Goal: Ask a question: Seek information or help from site administrators or community

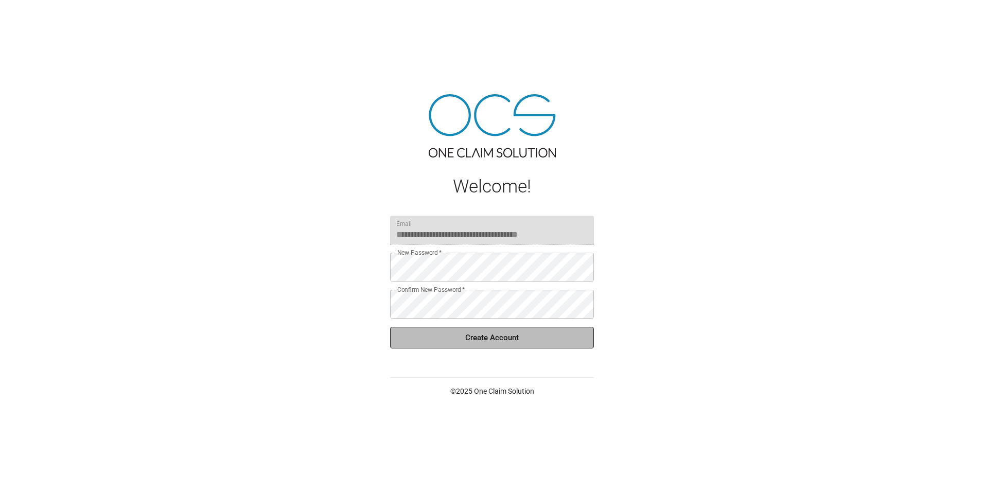
click at [525, 346] on button "Create Account" at bounding box center [492, 338] width 204 height 22
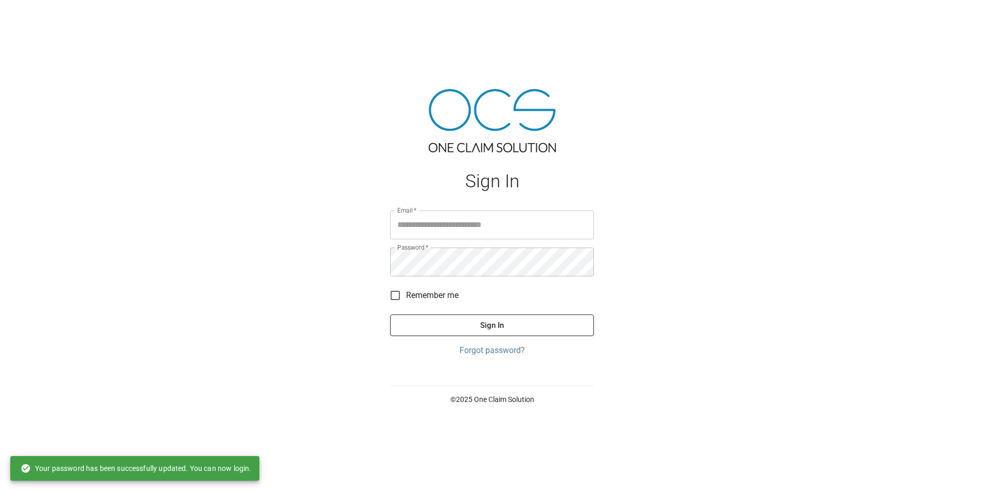
type input "**********"
click at [412, 297] on span "Remember me" at bounding box center [432, 295] width 52 height 12
click at [468, 335] on button "Sign In" at bounding box center [492, 325] width 204 height 22
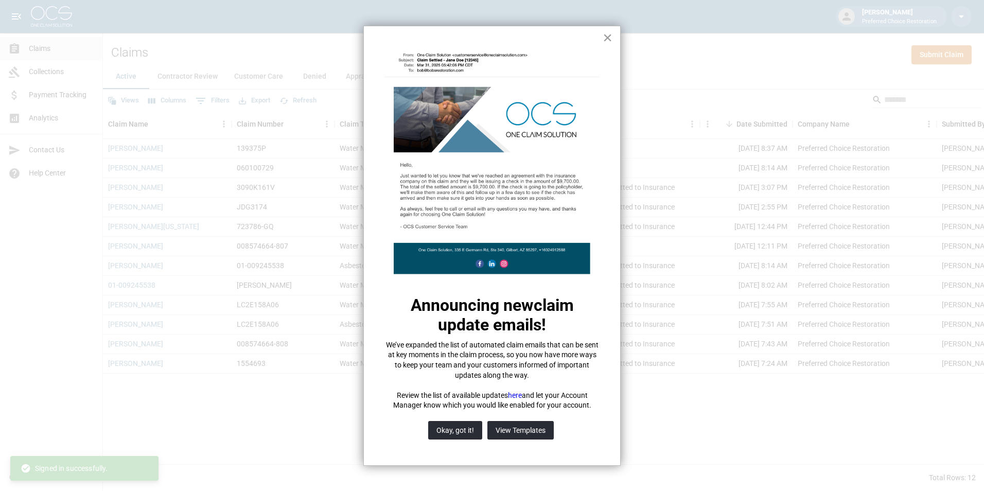
click at [606, 39] on button "×" at bounding box center [607, 37] width 10 height 16
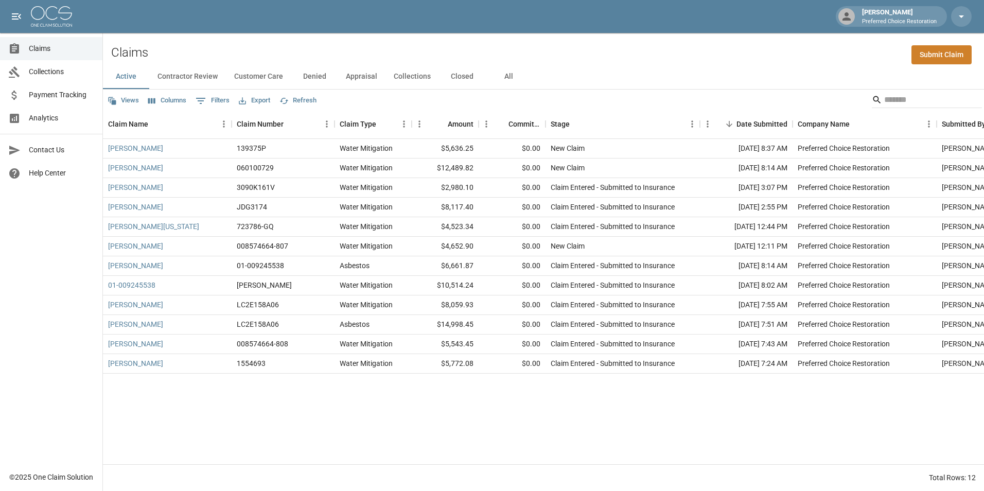
click at [935, 11] on div "[PERSON_NAME] Preferred Choice Restoration" at bounding box center [899, 16] width 83 height 19
click at [959, 19] on icon "button" at bounding box center [961, 16] width 12 height 12
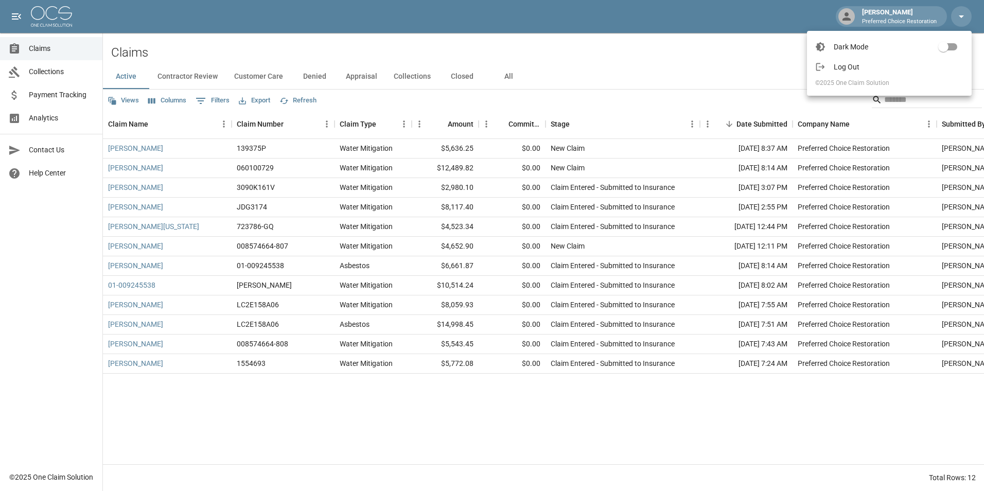
click at [724, 51] on div at bounding box center [492, 245] width 984 height 491
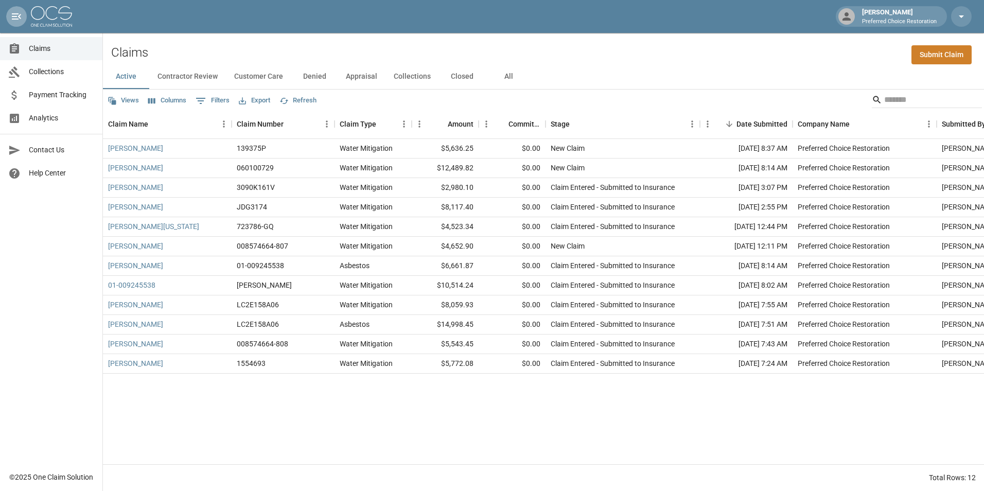
click at [14, 17] on icon "open drawer" at bounding box center [16, 16] width 9 height 6
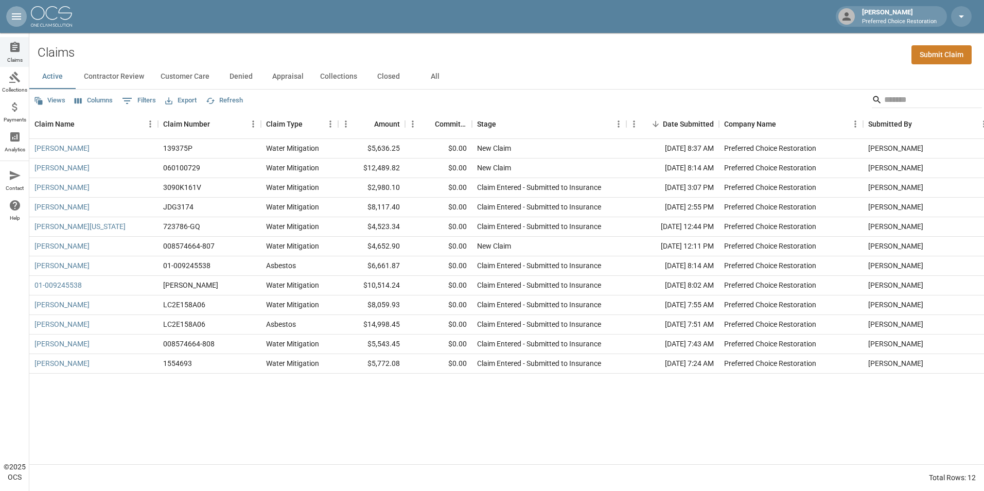
click at [20, 21] on icon "open drawer" at bounding box center [16, 16] width 12 height 12
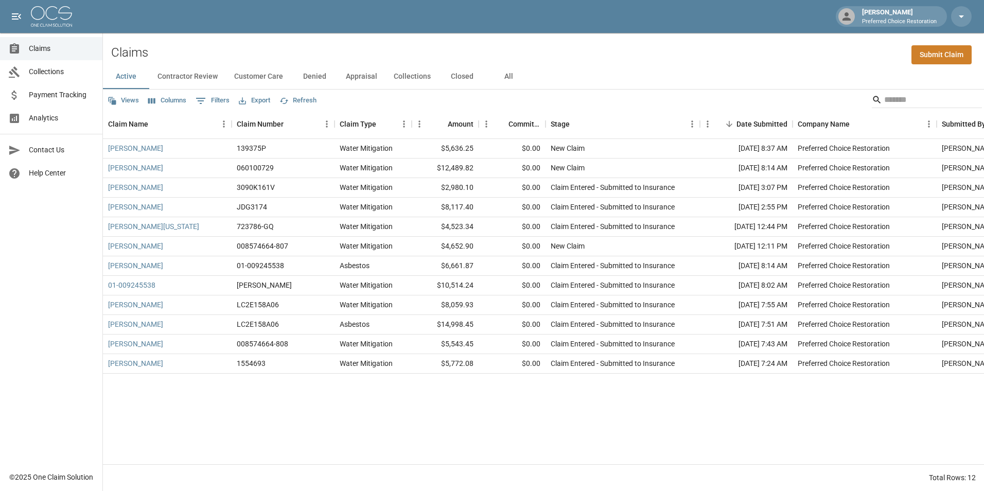
click at [888, 14] on div "[PERSON_NAME] Preferred Choice Restoration" at bounding box center [899, 16] width 83 height 19
click at [850, 16] on icon at bounding box center [846, 16] width 12 height 12
click at [958, 16] on icon "button" at bounding box center [961, 16] width 12 height 12
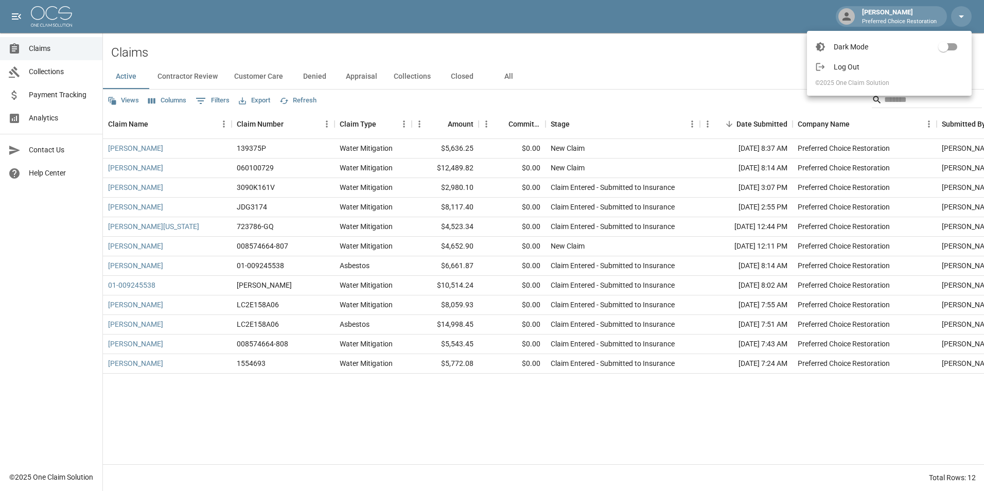
drag, startPoint x: 713, startPoint y: 39, endPoint x: 652, endPoint y: 39, distance: 61.2
click at [711, 39] on div at bounding box center [492, 245] width 984 height 491
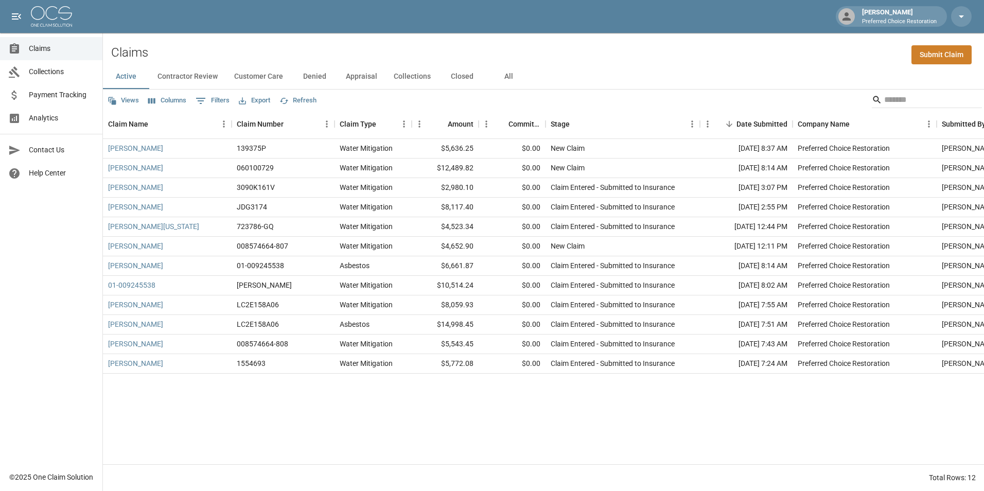
click at [36, 146] on span "Contact Us" at bounding box center [61, 150] width 65 height 11
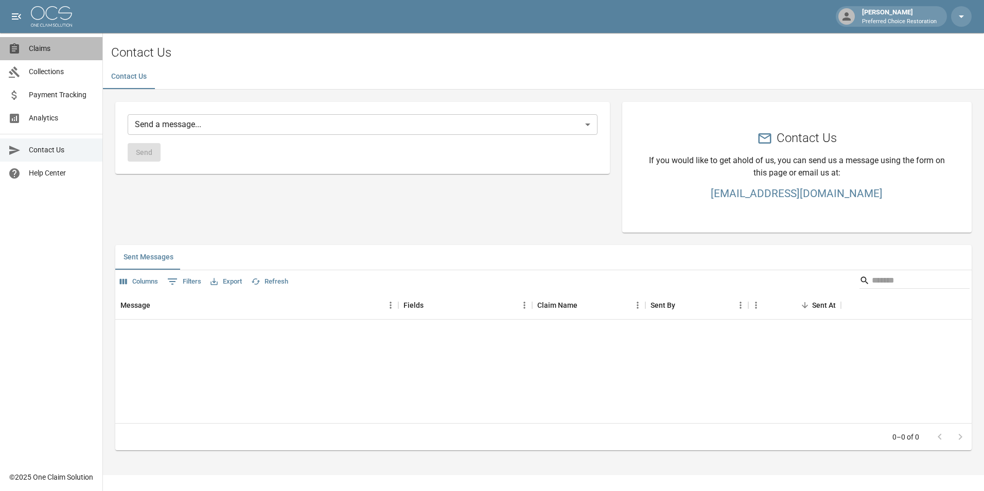
click at [33, 44] on span "Claims" at bounding box center [61, 48] width 65 height 11
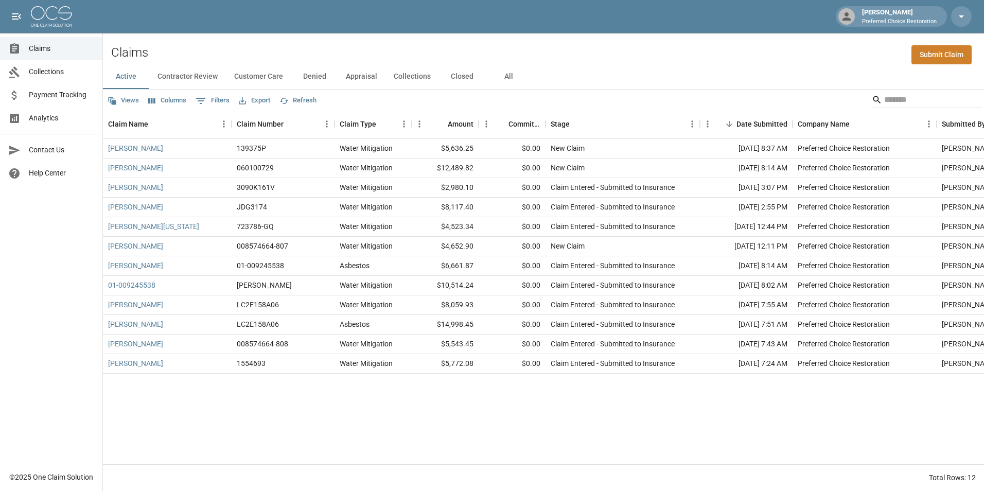
click at [130, 97] on button "Views" at bounding box center [123, 101] width 37 height 16
click at [49, 119] on div at bounding box center [492, 245] width 984 height 491
click at [38, 112] on link "Analytics" at bounding box center [51, 117] width 102 height 23
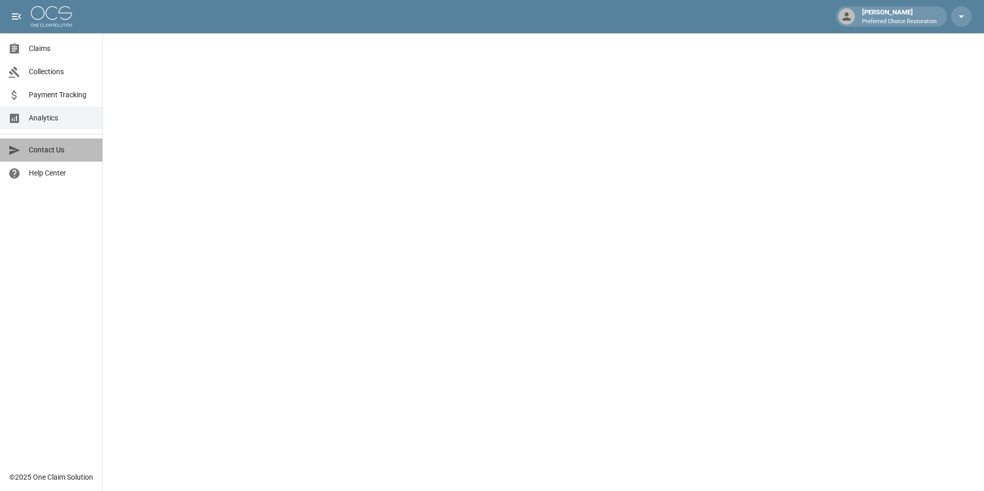
click at [50, 148] on span "Contact Us" at bounding box center [61, 150] width 65 height 11
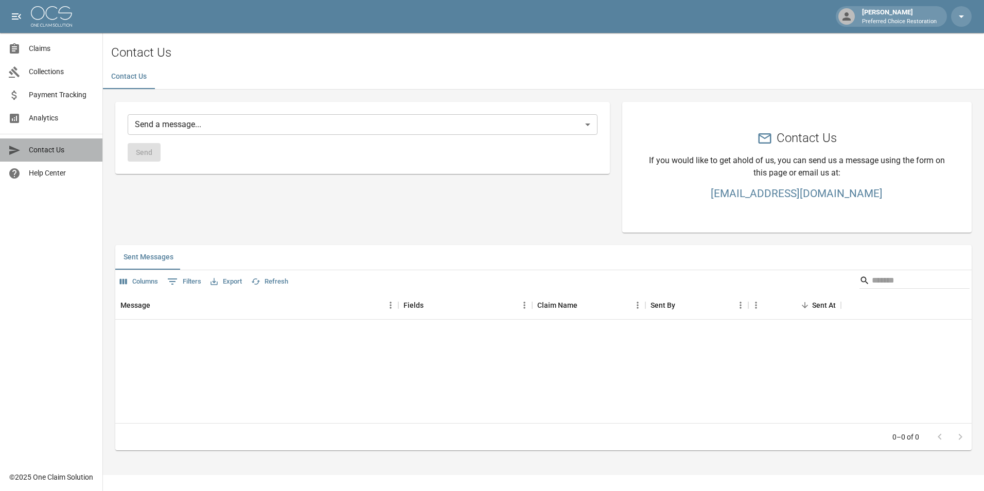
click at [46, 146] on span "Contact Us" at bounding box center [61, 150] width 65 height 11
click at [200, 118] on body "[PERSON_NAME] Preferred Choice Restoration Claims Collections Payment Tracking …" at bounding box center [492, 237] width 984 height 475
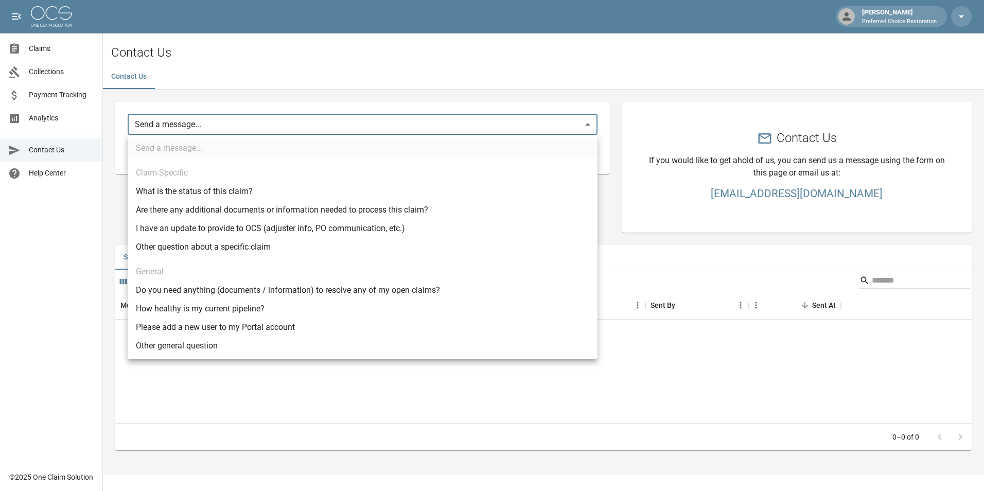
click at [100, 234] on div at bounding box center [492, 245] width 984 height 491
click at [214, 129] on body "[PERSON_NAME] Preferred Choice Restoration Claims Collections Payment Tracking …" at bounding box center [492, 237] width 984 height 475
click at [169, 343] on li "Other general question" at bounding box center [363, 345] width 470 height 19
type input "*****"
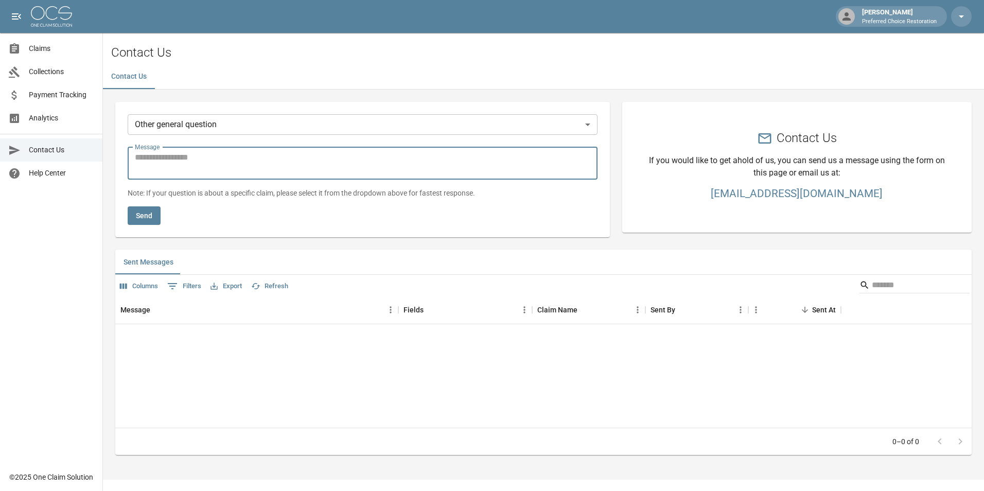
click at [200, 154] on textarea "Message" at bounding box center [362, 163] width 455 height 24
type textarea "**********"
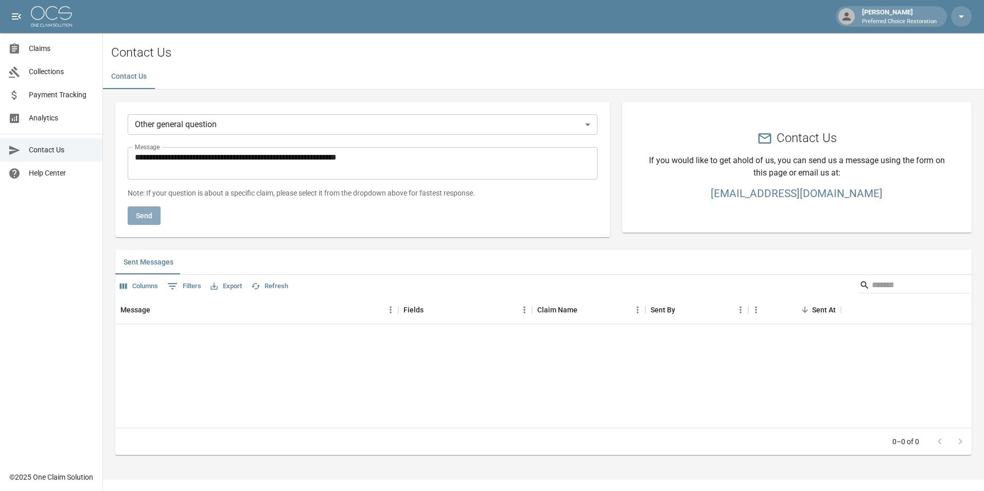
click at [157, 218] on button "Send" at bounding box center [144, 215] width 33 height 19
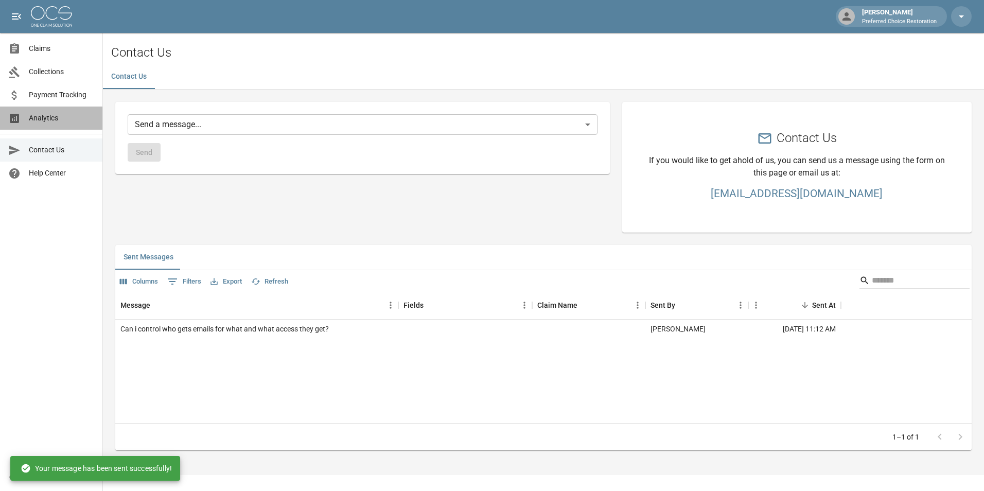
click at [57, 113] on span "Analytics" at bounding box center [61, 118] width 65 height 11
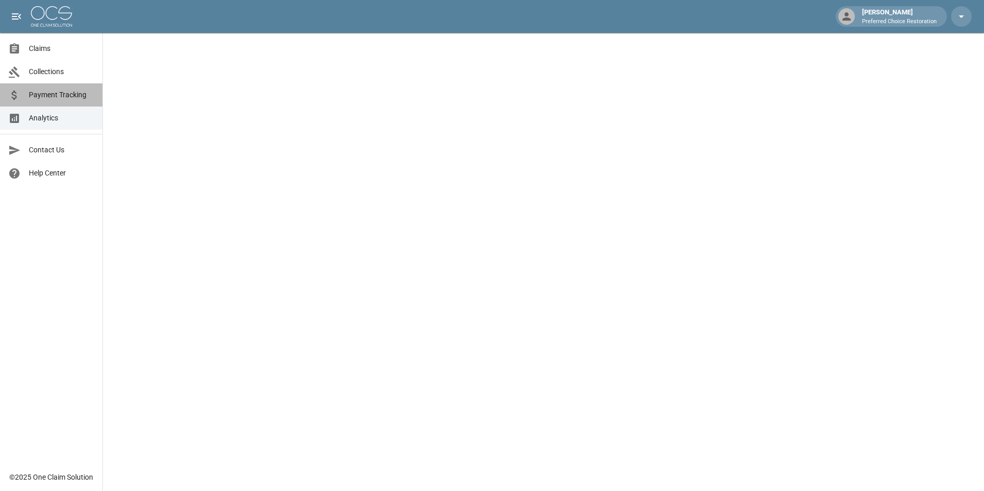
click at [72, 91] on span "Payment Tracking" at bounding box center [61, 95] width 65 height 11
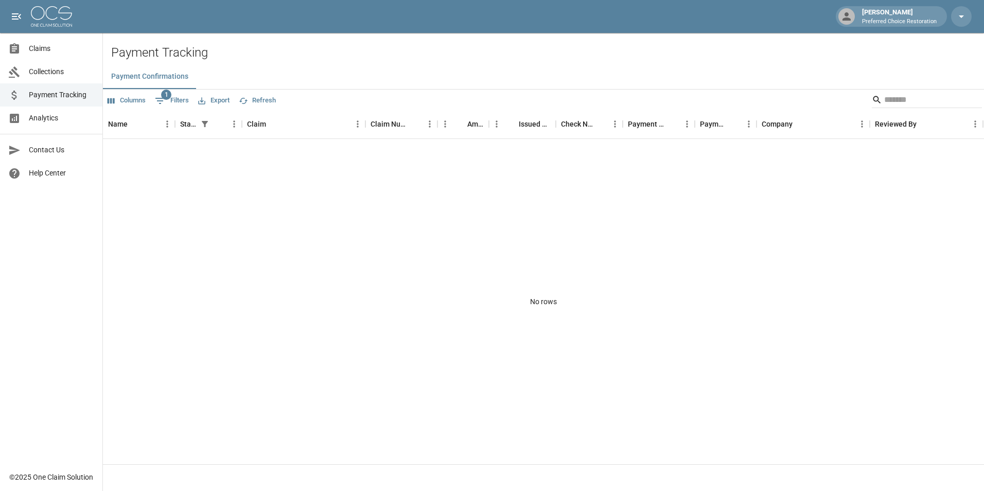
click at [180, 100] on button "1 Filters" at bounding box center [171, 101] width 39 height 16
select select "******"
select select "**********"
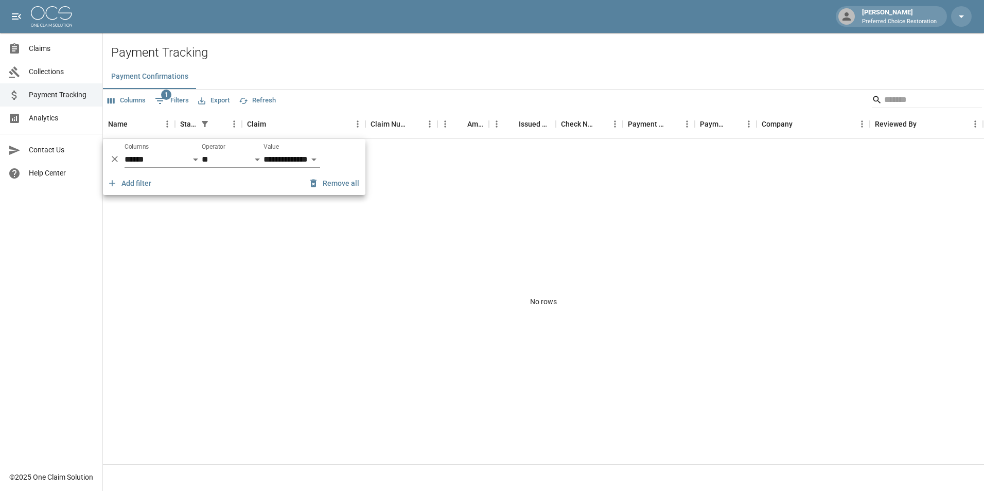
click at [218, 238] on div "No rows" at bounding box center [543, 301] width 881 height 325
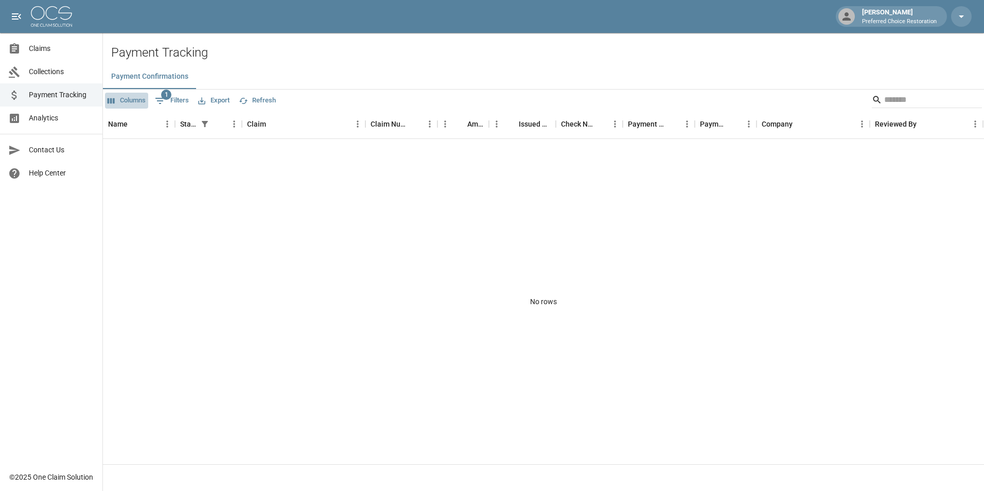
click at [129, 97] on button "Columns" at bounding box center [126, 101] width 43 height 16
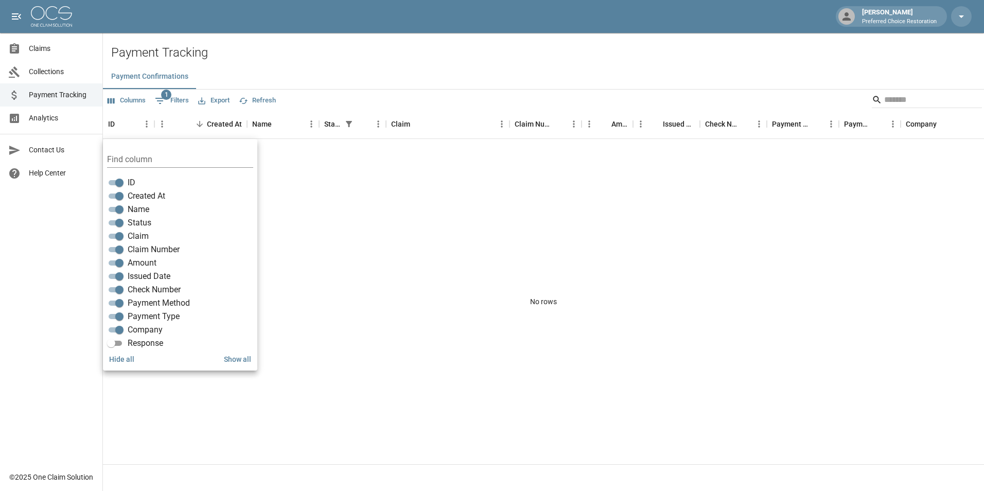
click at [341, 212] on div "No rows" at bounding box center [543, 301] width 881 height 325
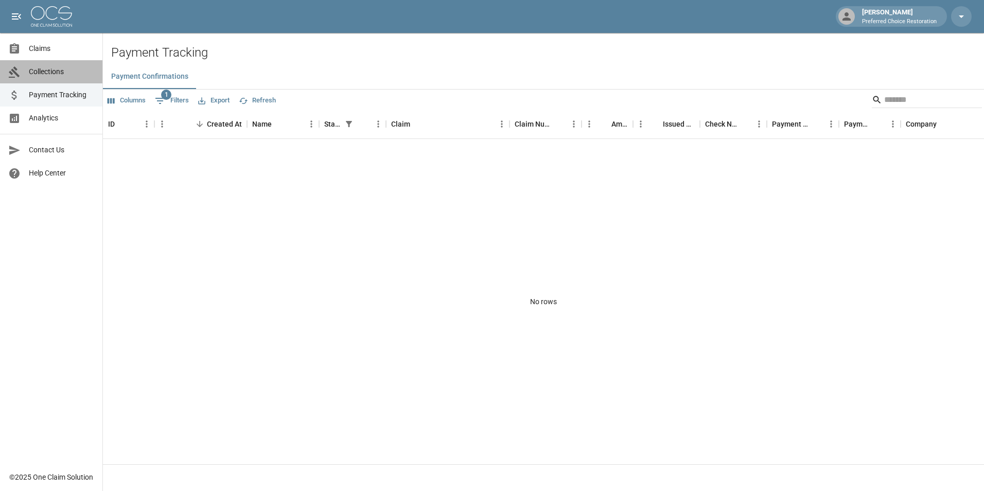
click at [31, 67] on span "Collections" at bounding box center [61, 71] width 65 height 11
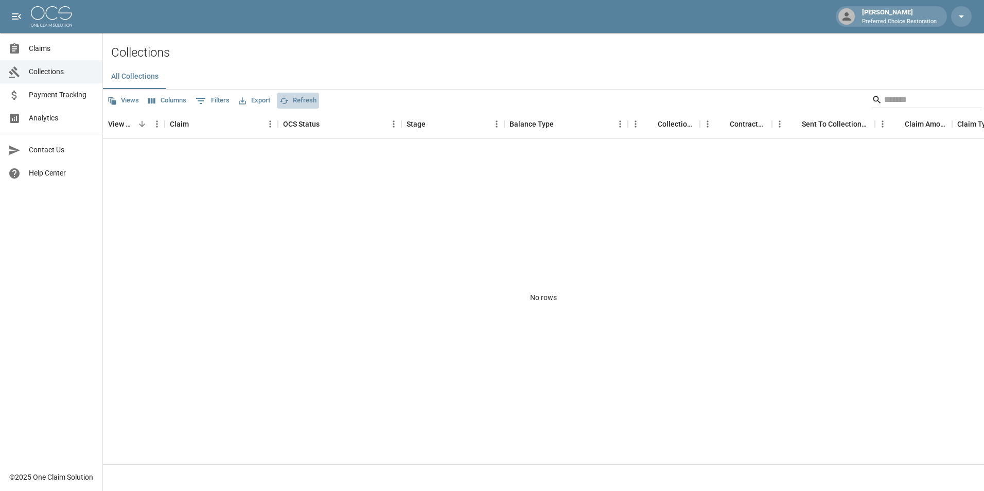
click at [298, 100] on button "Refresh" at bounding box center [298, 101] width 42 height 16
click at [47, 43] on span "Claims" at bounding box center [61, 48] width 65 height 11
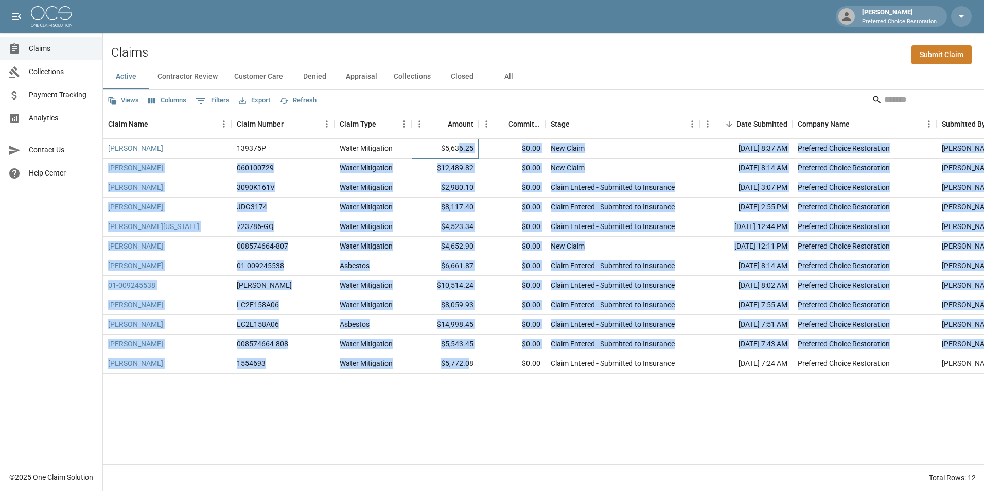
drag, startPoint x: 460, startPoint y: 143, endPoint x: 469, endPoint y: 369, distance: 226.0
click at [469, 369] on div "[PERSON_NAME] 139375P Water Mitigation $5,636.25 $0.00 New Claim [DATE] 8:37 AM…" at bounding box center [584, 256] width 962 height 235
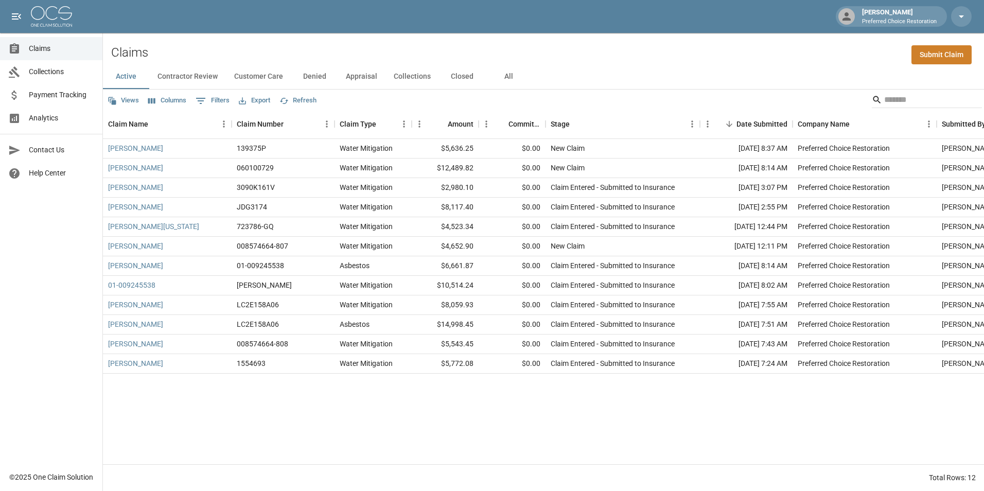
drag, startPoint x: 469, startPoint y: 369, endPoint x: 467, endPoint y: 395, distance: 26.3
click at [467, 395] on div "[PERSON_NAME] 139375P Water Mitigation $5,636.25 $0.00 New Claim [DATE] 8:37 AM…" at bounding box center [584, 301] width 962 height 325
click at [253, 101] on button "Export" at bounding box center [254, 101] width 37 height 16
click at [271, 141] on li "Download as Excel" at bounding box center [278, 140] width 85 height 19
click at [675, 56] on div "Claims Submit Claim" at bounding box center [543, 48] width 881 height 31
